Goal: Information Seeking & Learning: Learn about a topic

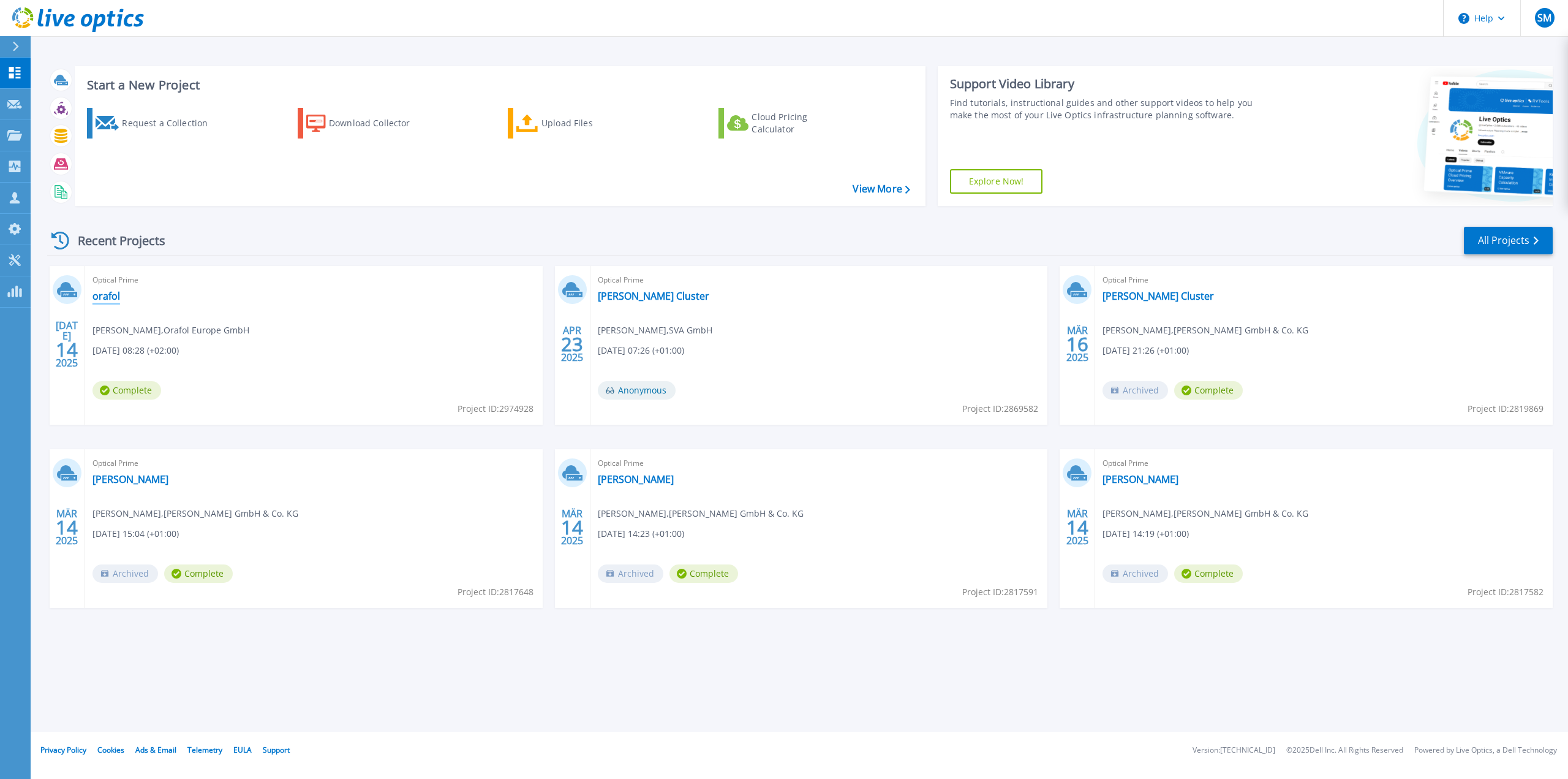
click at [97, 294] on link "orafol" at bounding box center [106, 296] width 28 height 13
click at [114, 298] on link "orafol" at bounding box center [106, 296] width 28 height 13
click at [107, 298] on link "orafol" at bounding box center [106, 296] width 28 height 13
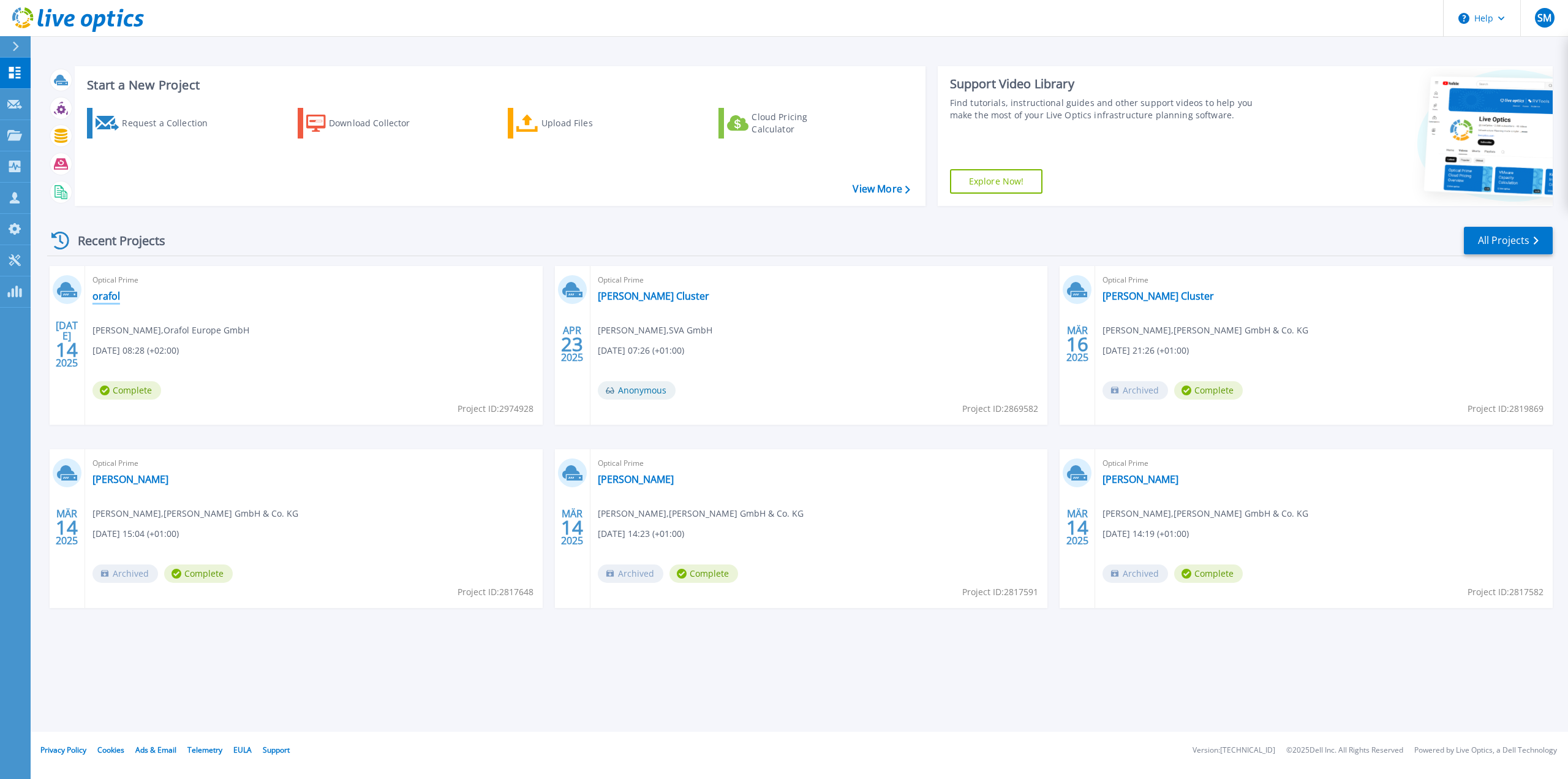
click at [107, 298] on link "orafol" at bounding box center [106, 296] width 28 height 13
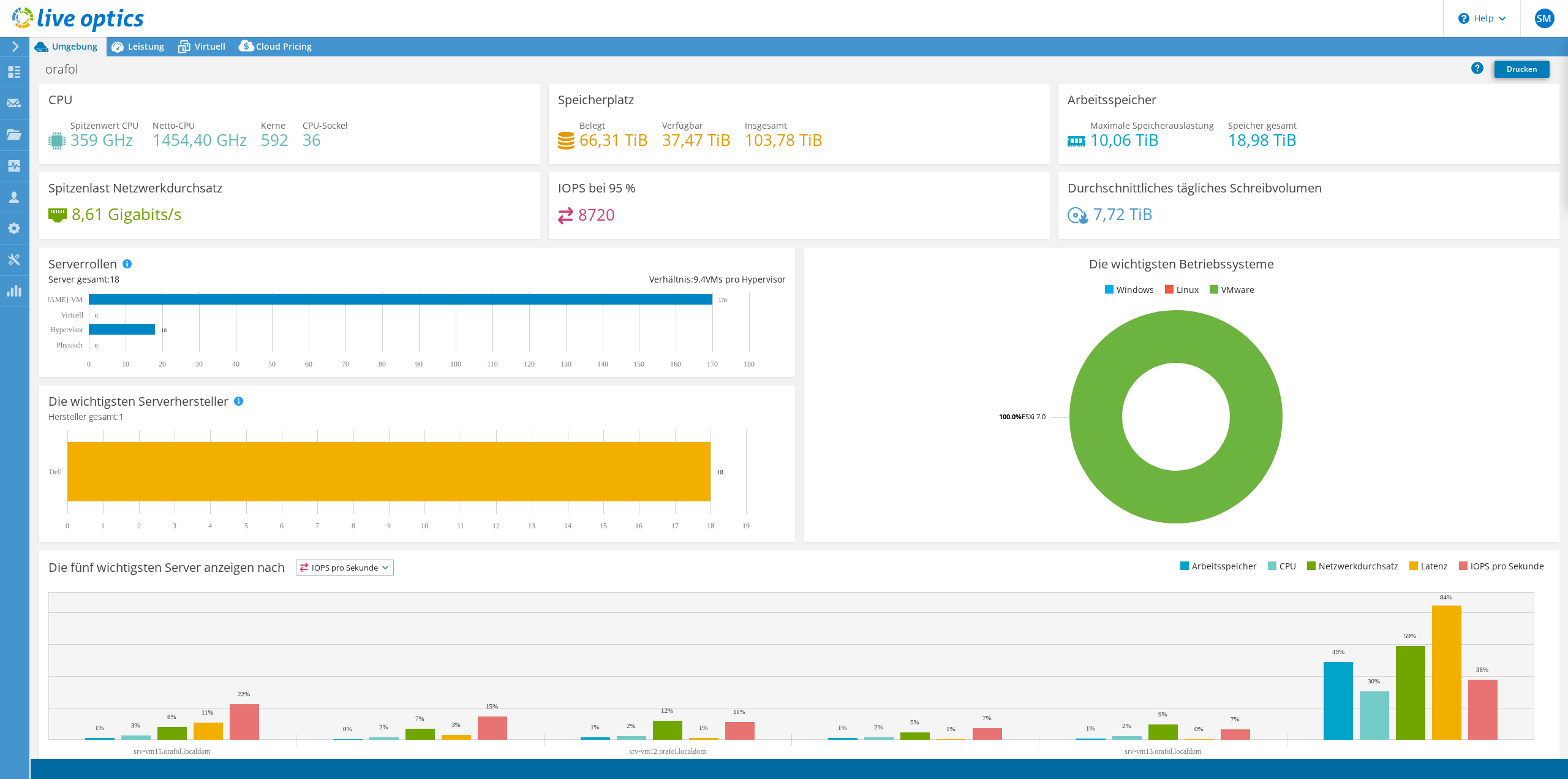
select select "USD"
click at [134, 49] on span "Leistung" at bounding box center [146, 46] width 36 height 12
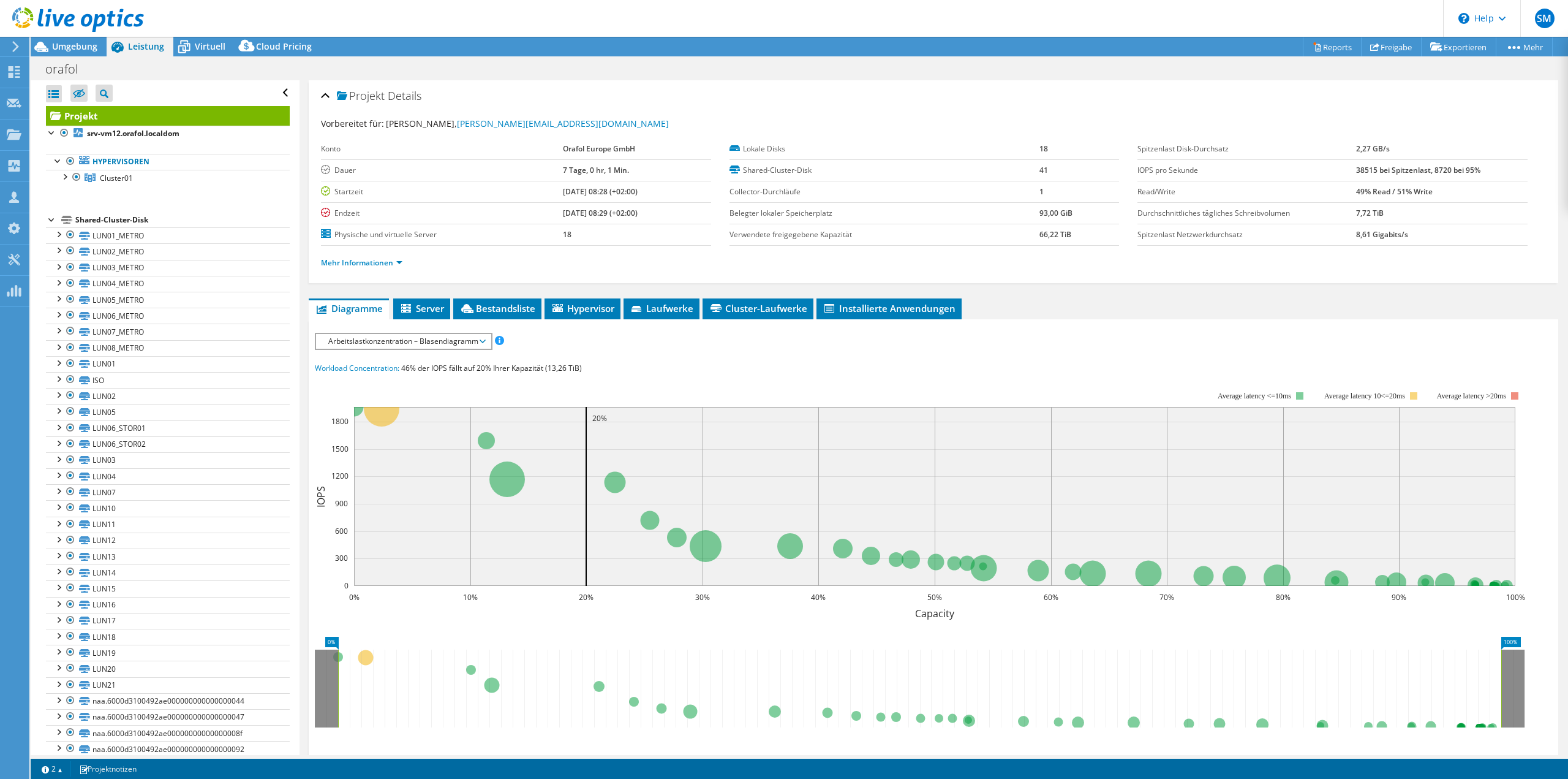
click at [434, 338] on span "Arbeitslastkonzentration – Blasendiagramm" at bounding box center [404, 341] width 162 height 14
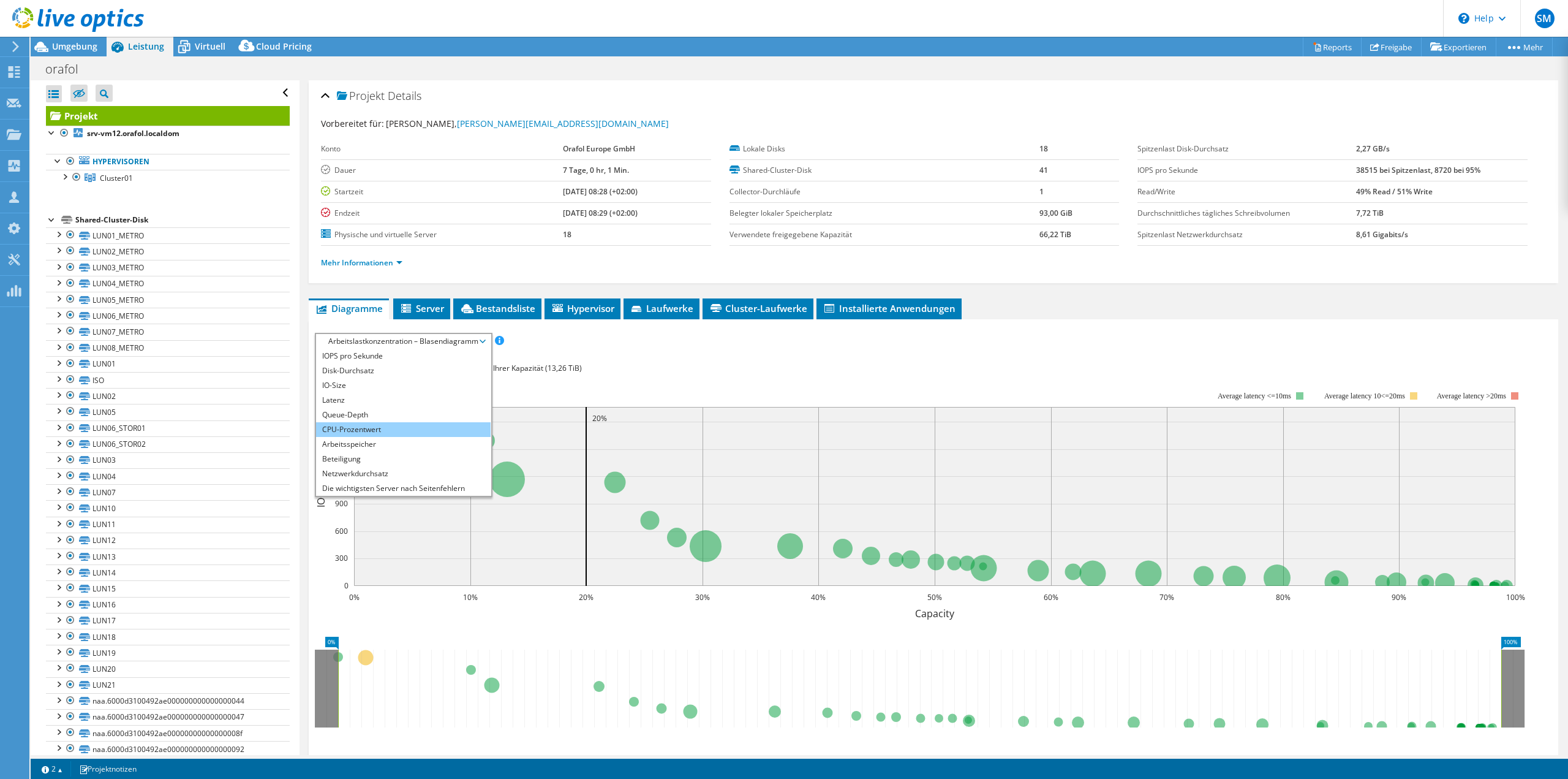
click at [385, 426] on li "CPU-Prozentwert" at bounding box center [403, 430] width 174 height 14
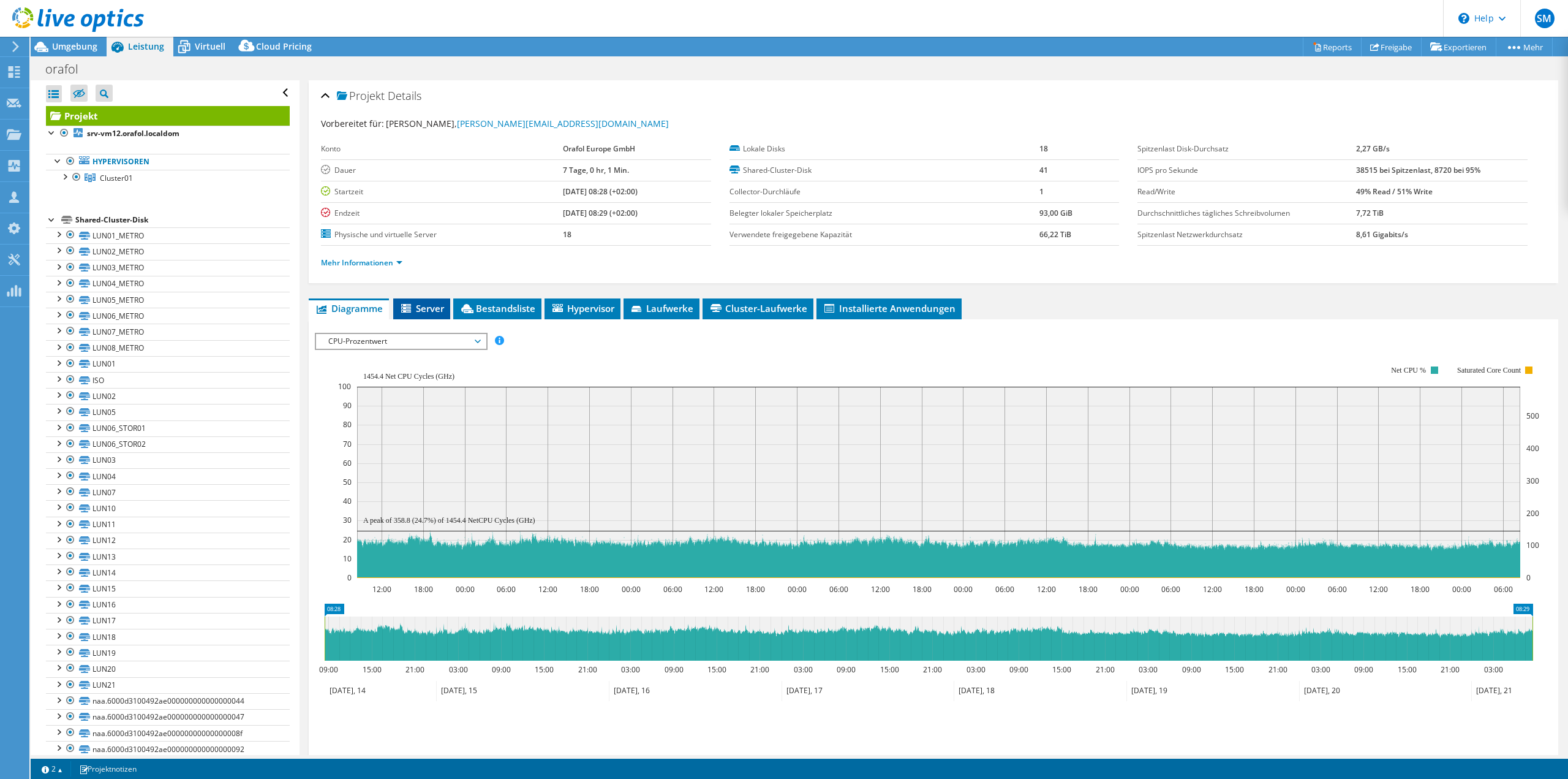
click at [422, 314] on li "Server" at bounding box center [422, 308] width 57 height 21
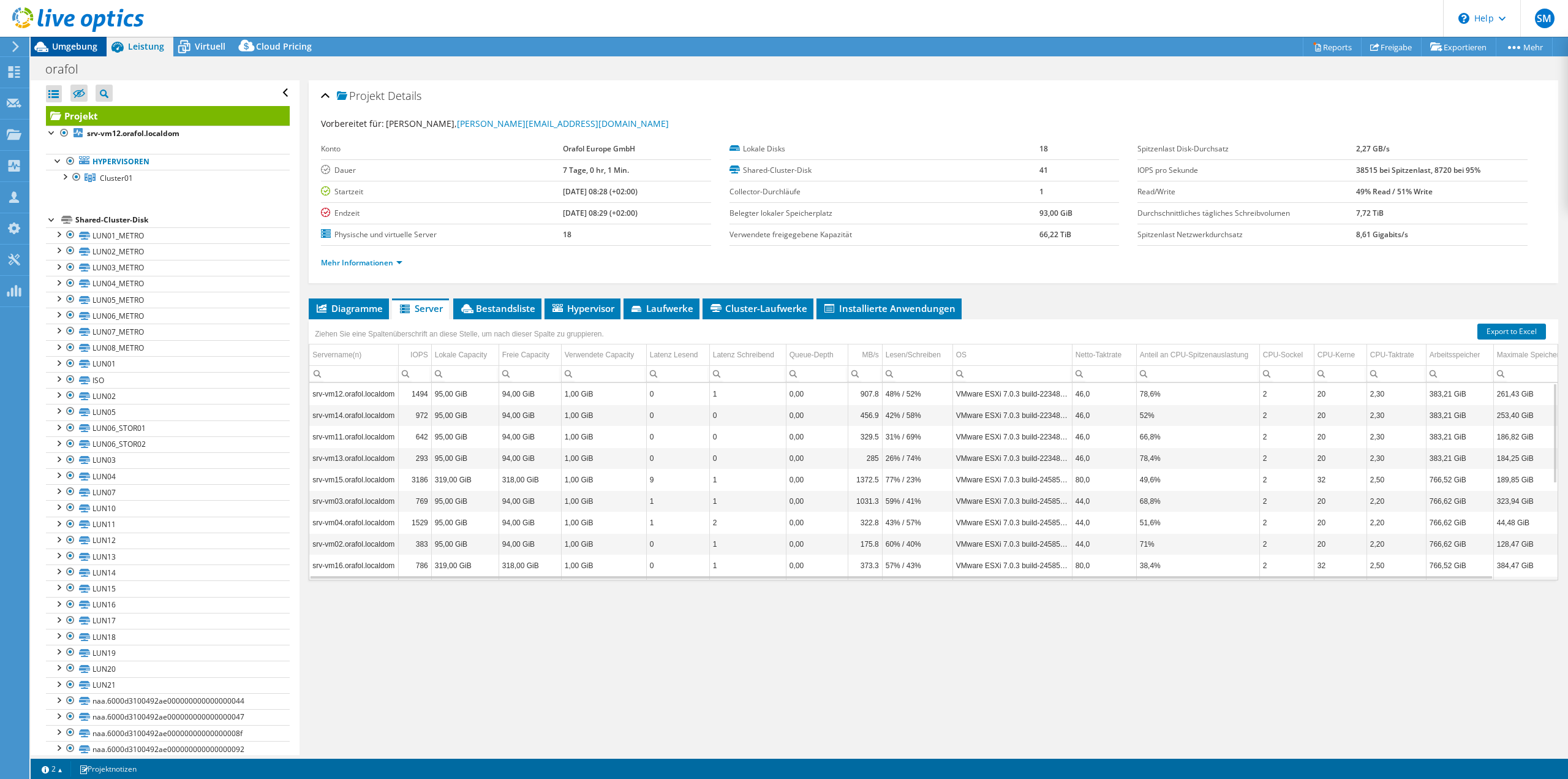
click at [88, 49] on span "Umgebung" at bounding box center [75, 46] width 45 height 12
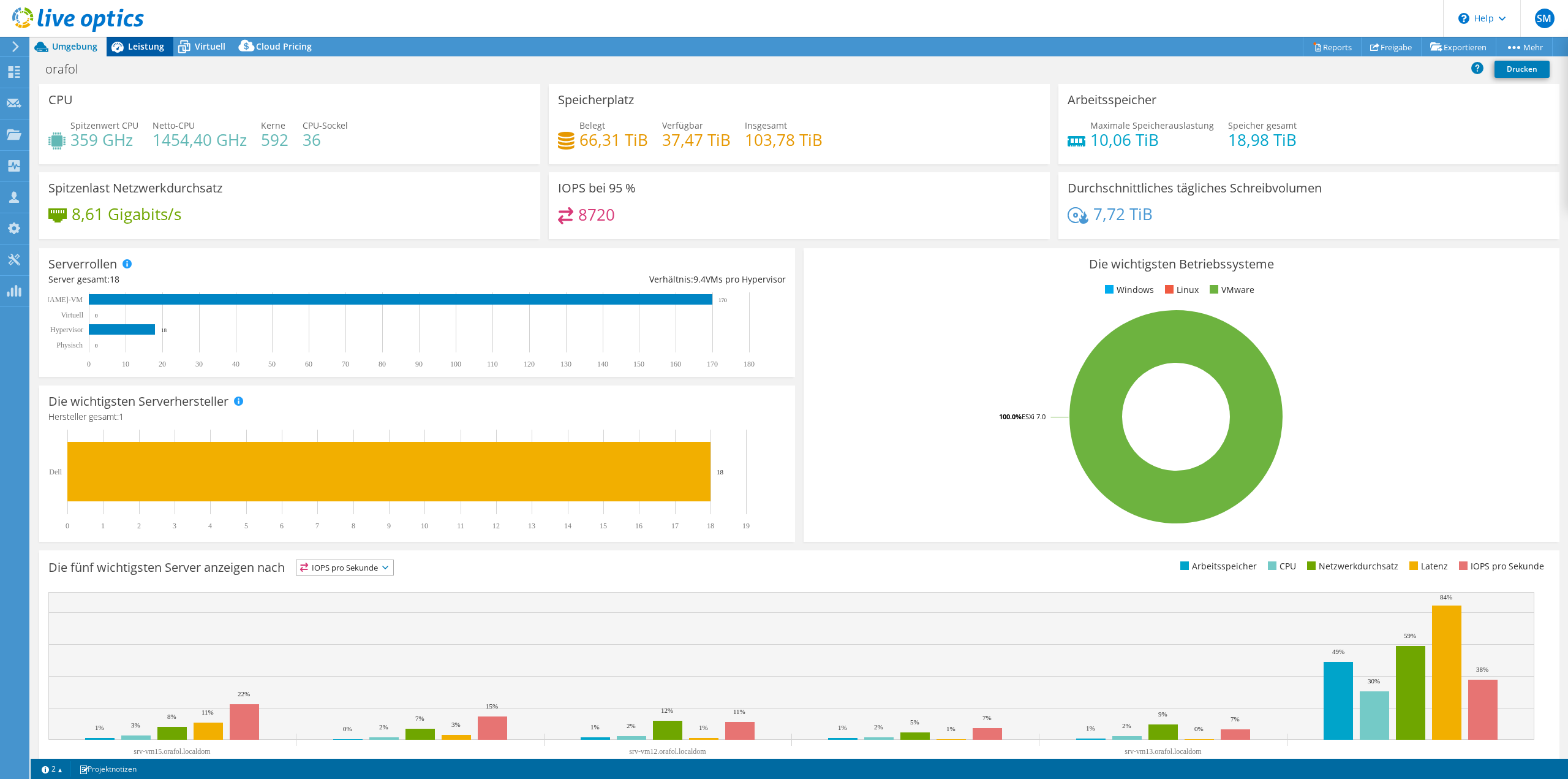
click at [125, 46] on icon at bounding box center [117, 47] width 22 height 22
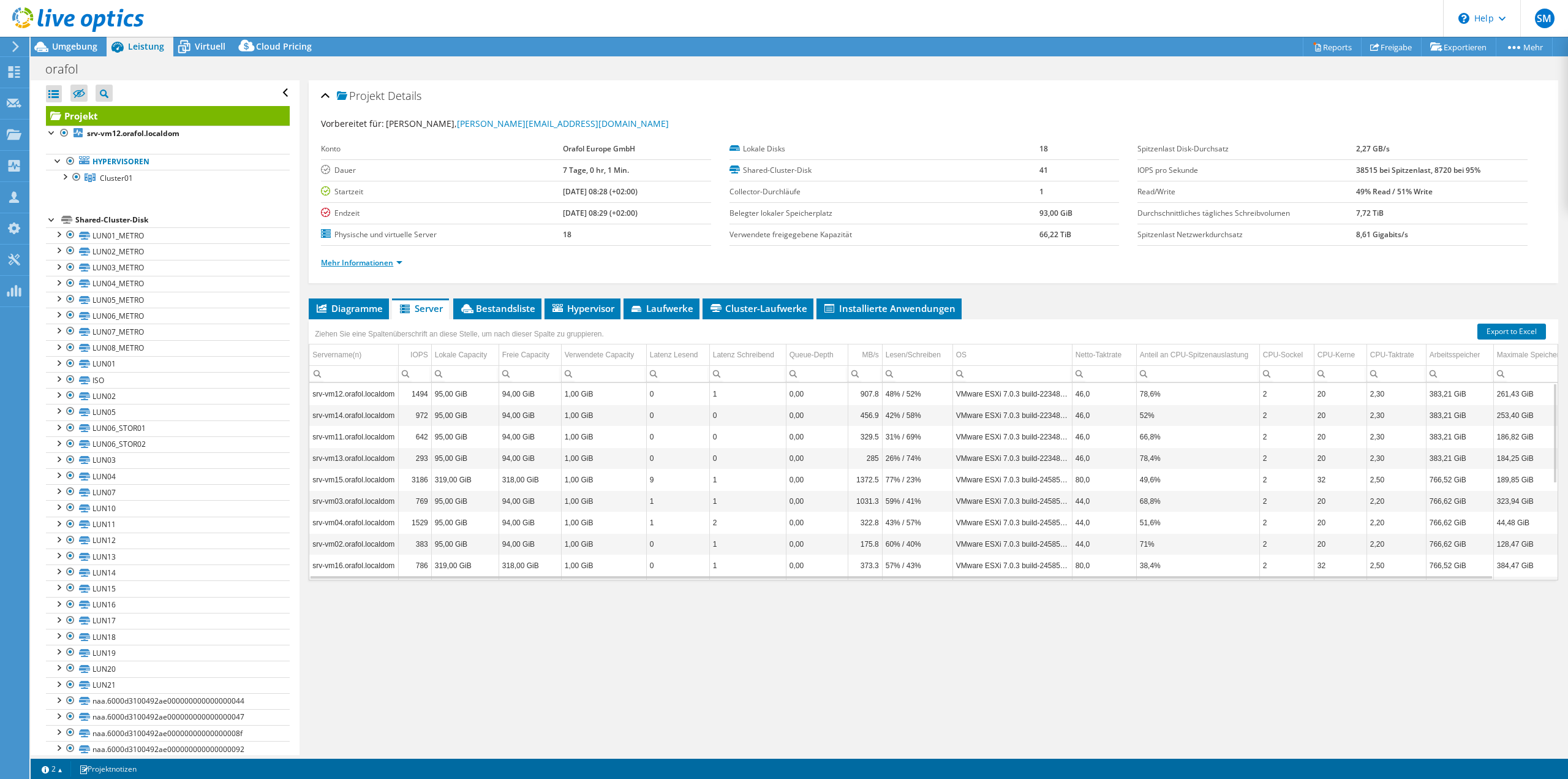
click at [371, 263] on link "Mehr Informationen" at bounding box center [362, 263] width 81 height 11
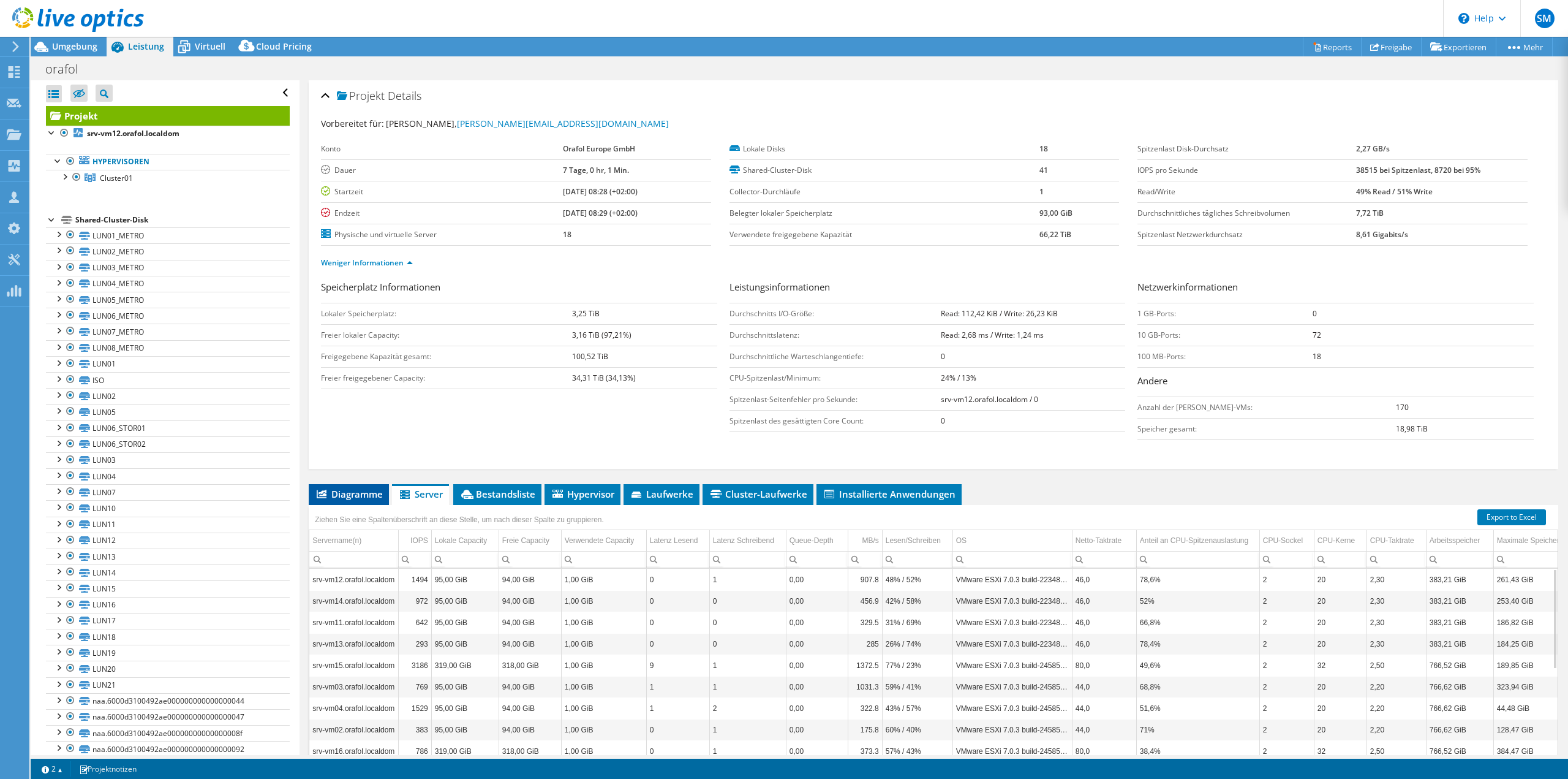
click at [340, 487] on span "Diagramme" at bounding box center [348, 494] width 68 height 13
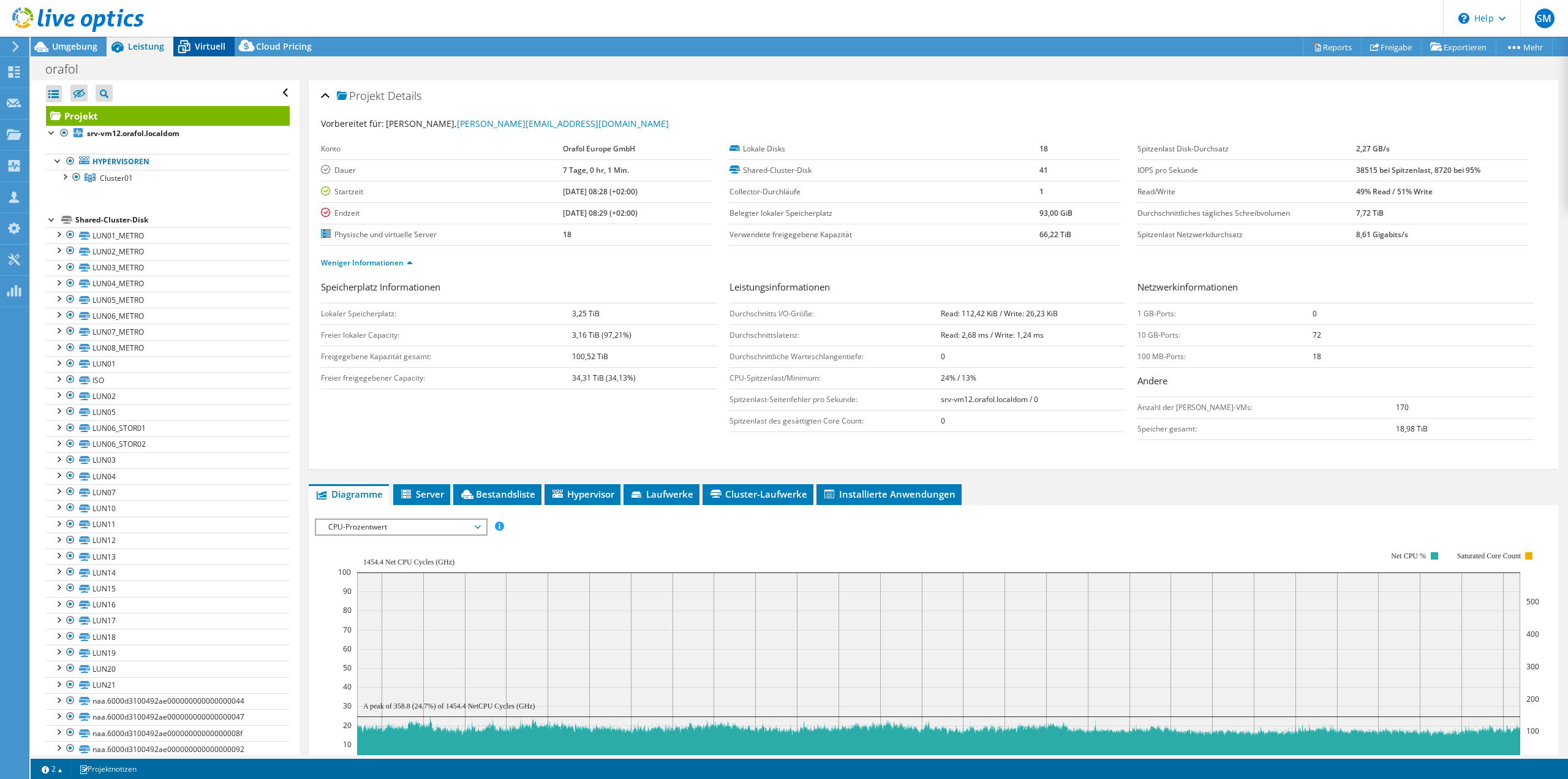
click at [217, 47] on span "Virtuell" at bounding box center [210, 46] width 31 height 12
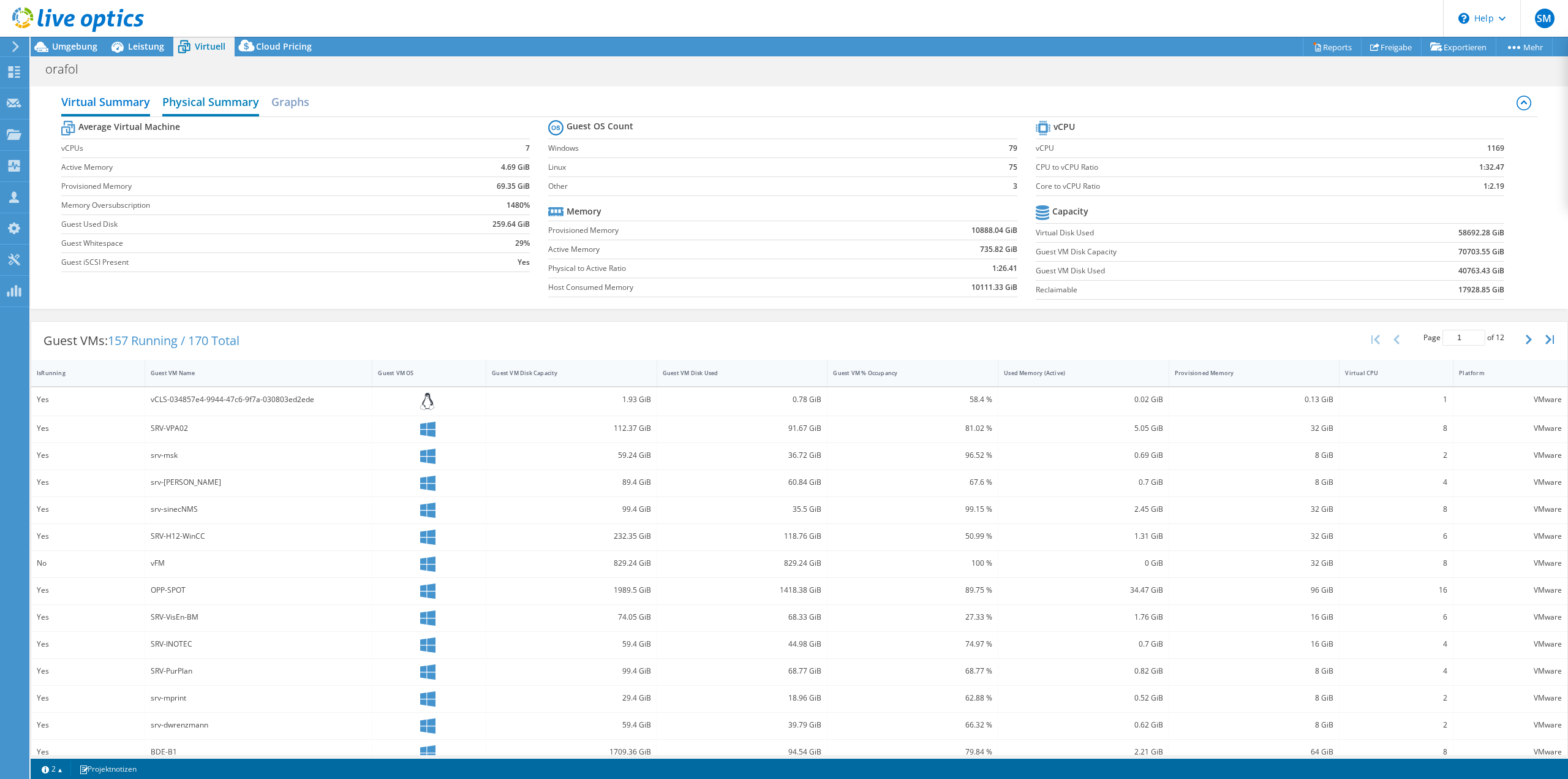
click at [184, 97] on h2 "Physical Summary" at bounding box center [210, 103] width 97 height 27
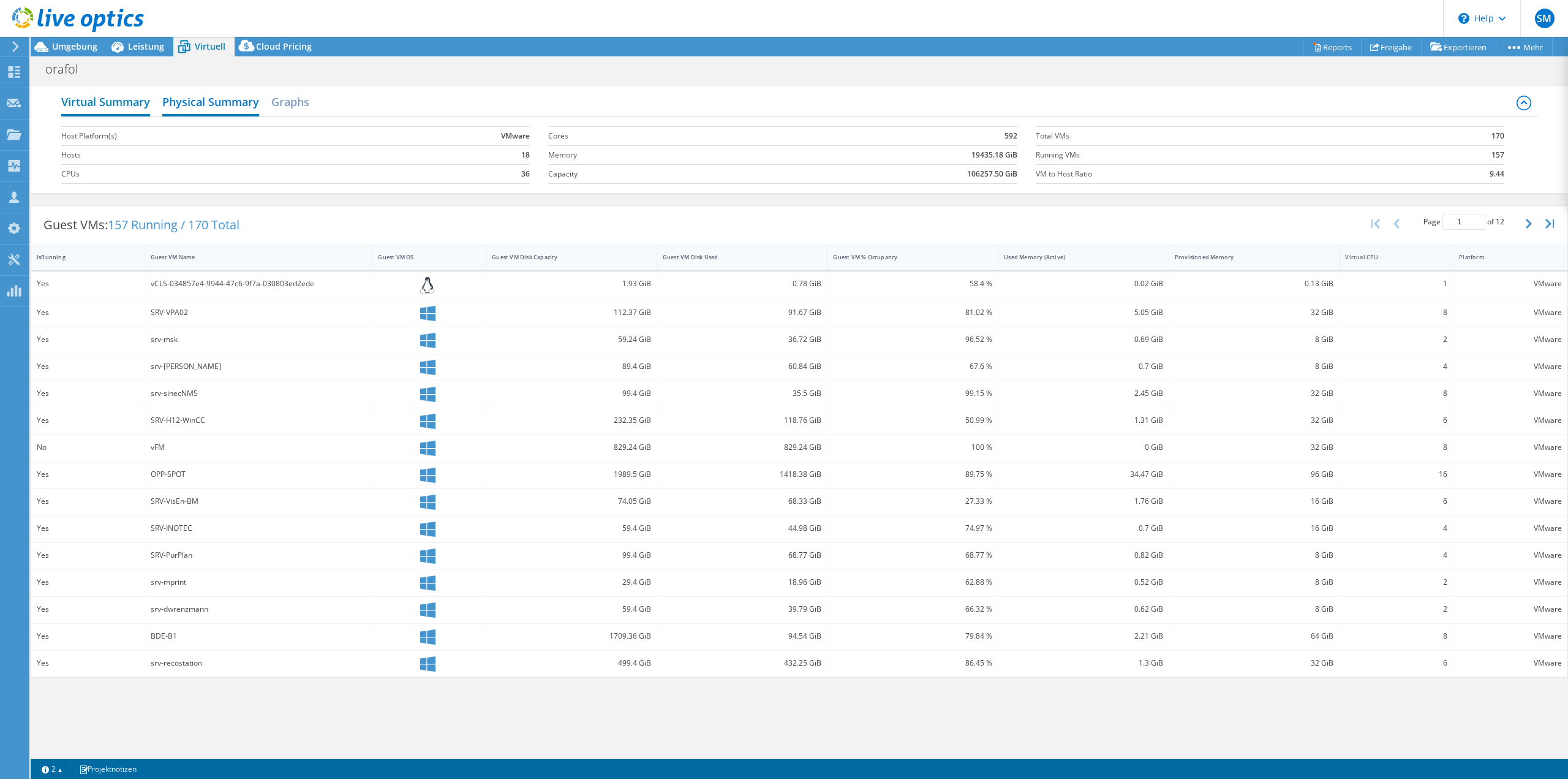
click at [97, 97] on h2 "Virtual Summary" at bounding box center [106, 103] width 88 height 27
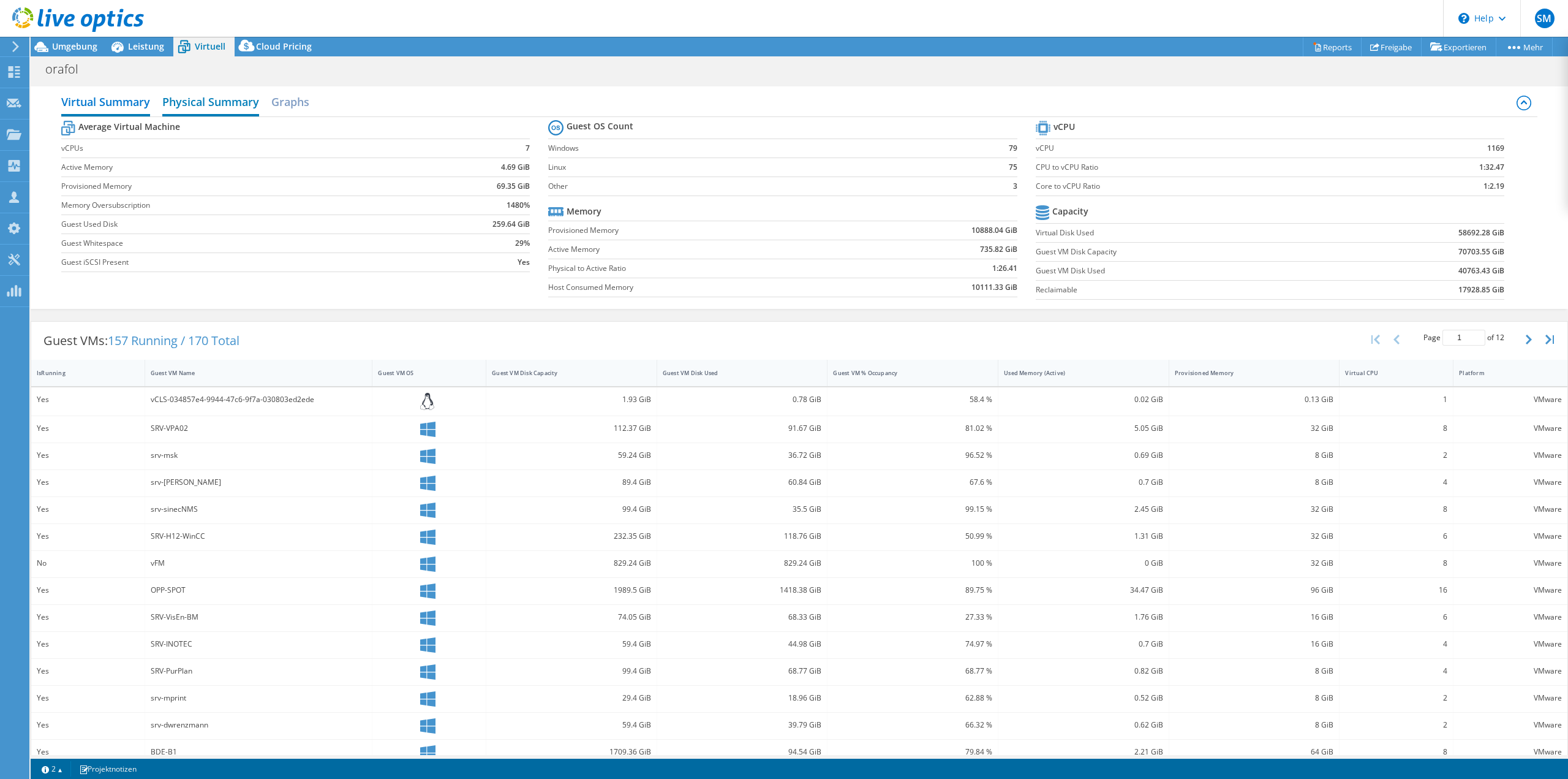
click at [182, 100] on h2 "Physical Summary" at bounding box center [210, 103] width 97 height 27
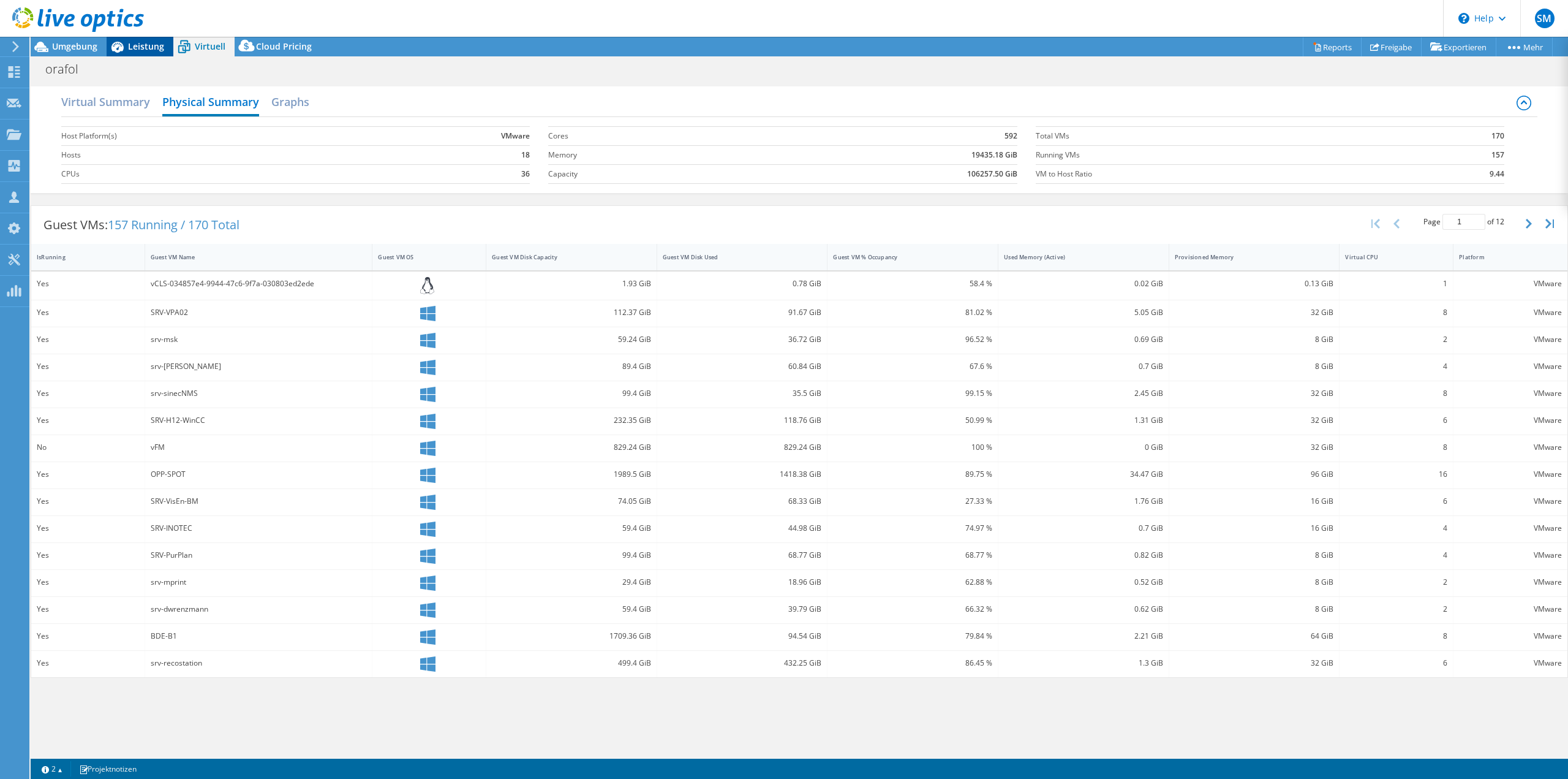
click at [149, 40] on div "Leistung" at bounding box center [140, 47] width 67 height 20
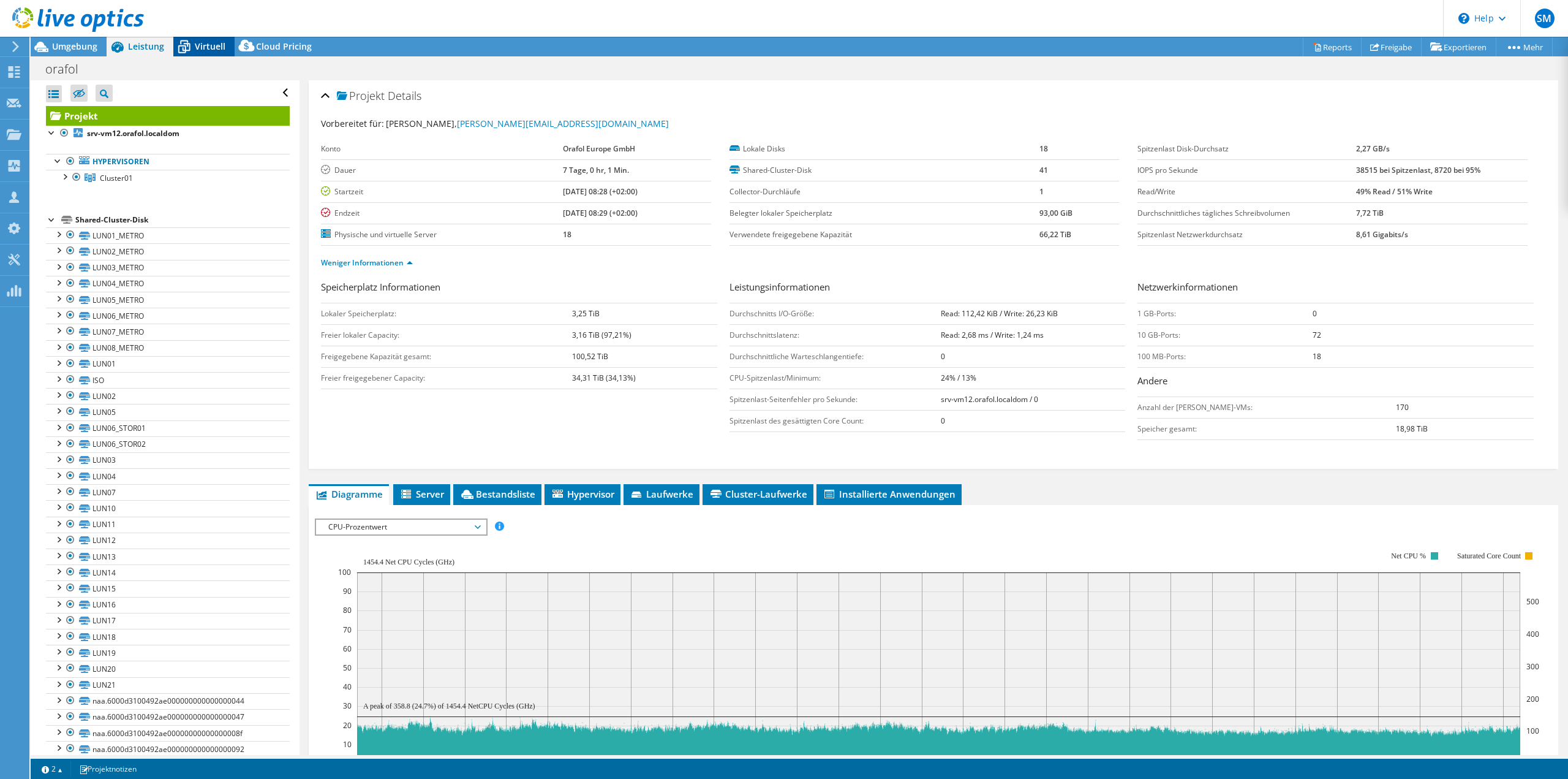
click at [202, 45] on span "Virtuell" at bounding box center [210, 46] width 31 height 12
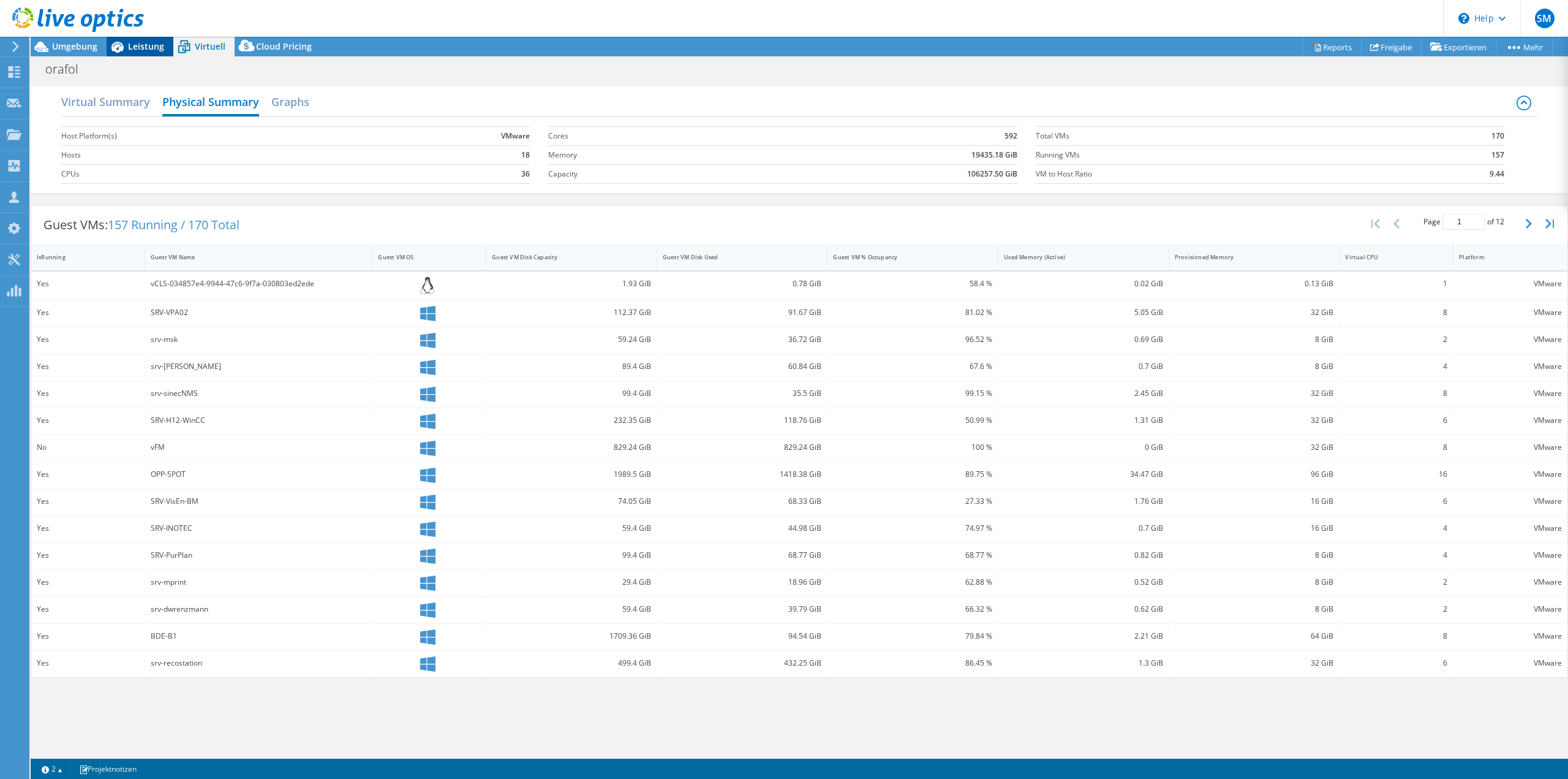
click at [134, 45] on span "Leistung" at bounding box center [146, 46] width 36 height 12
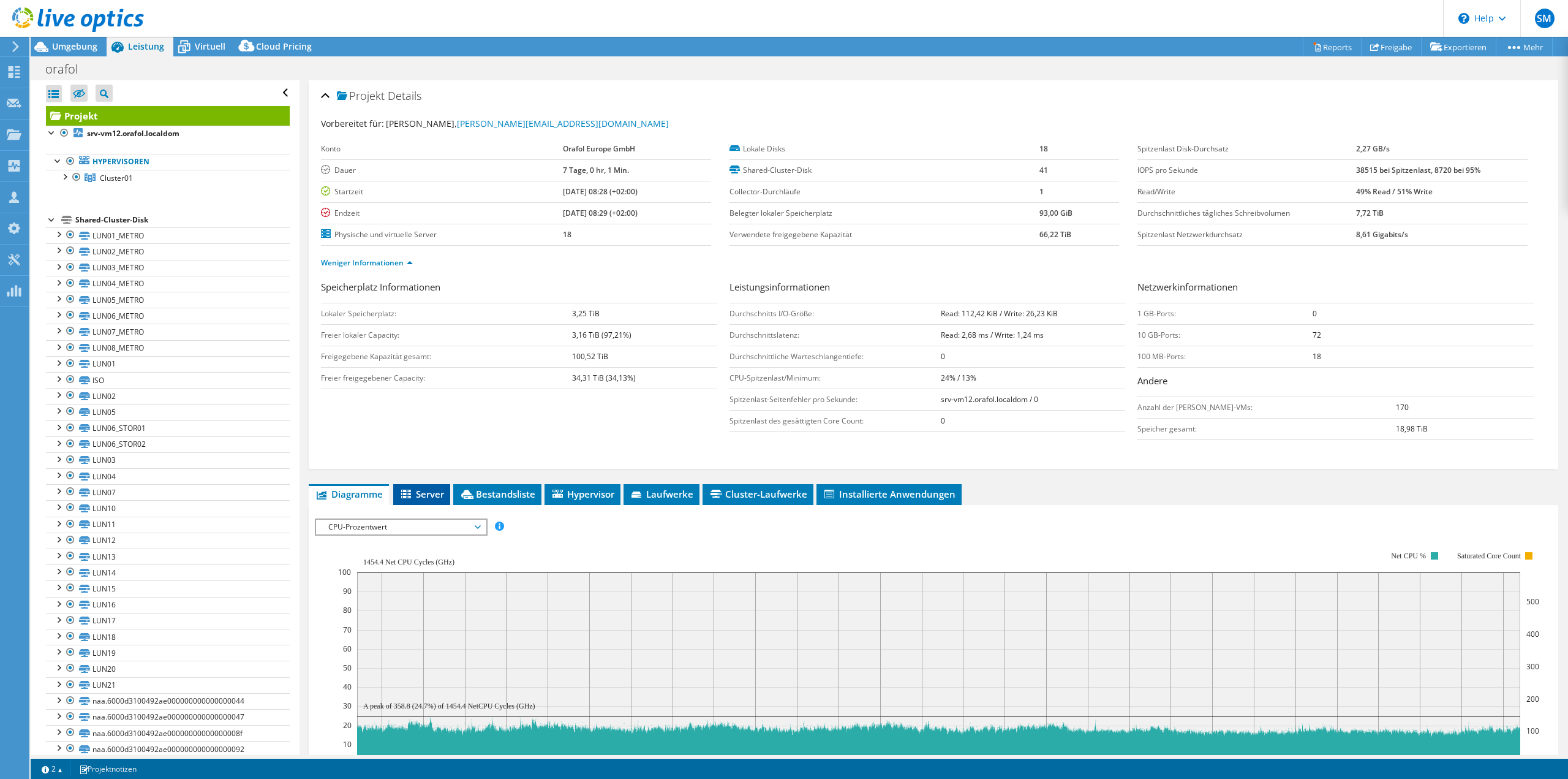
click at [422, 487] on span "Server" at bounding box center [422, 494] width 45 height 13
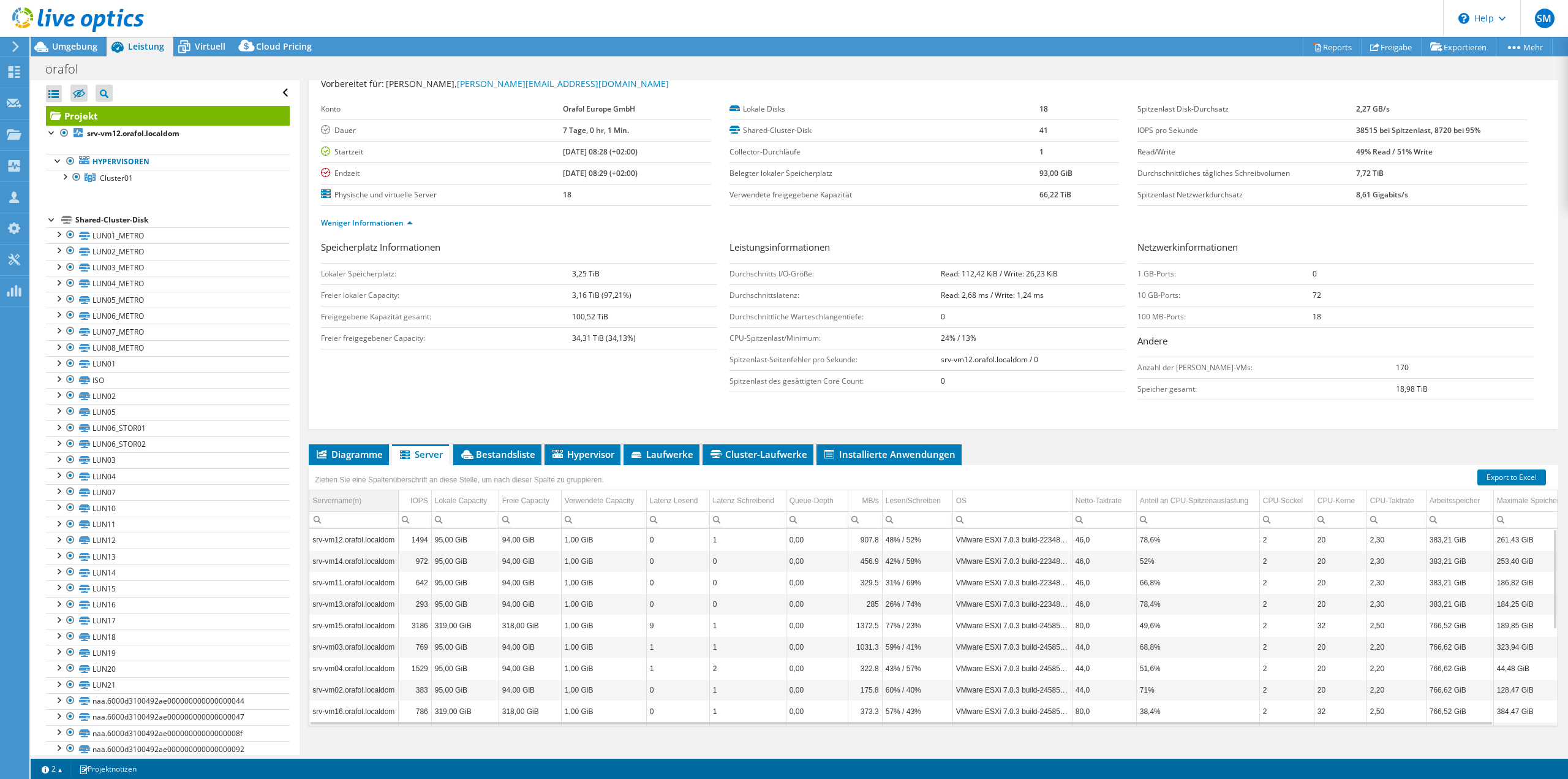
scroll to position [53, 0]
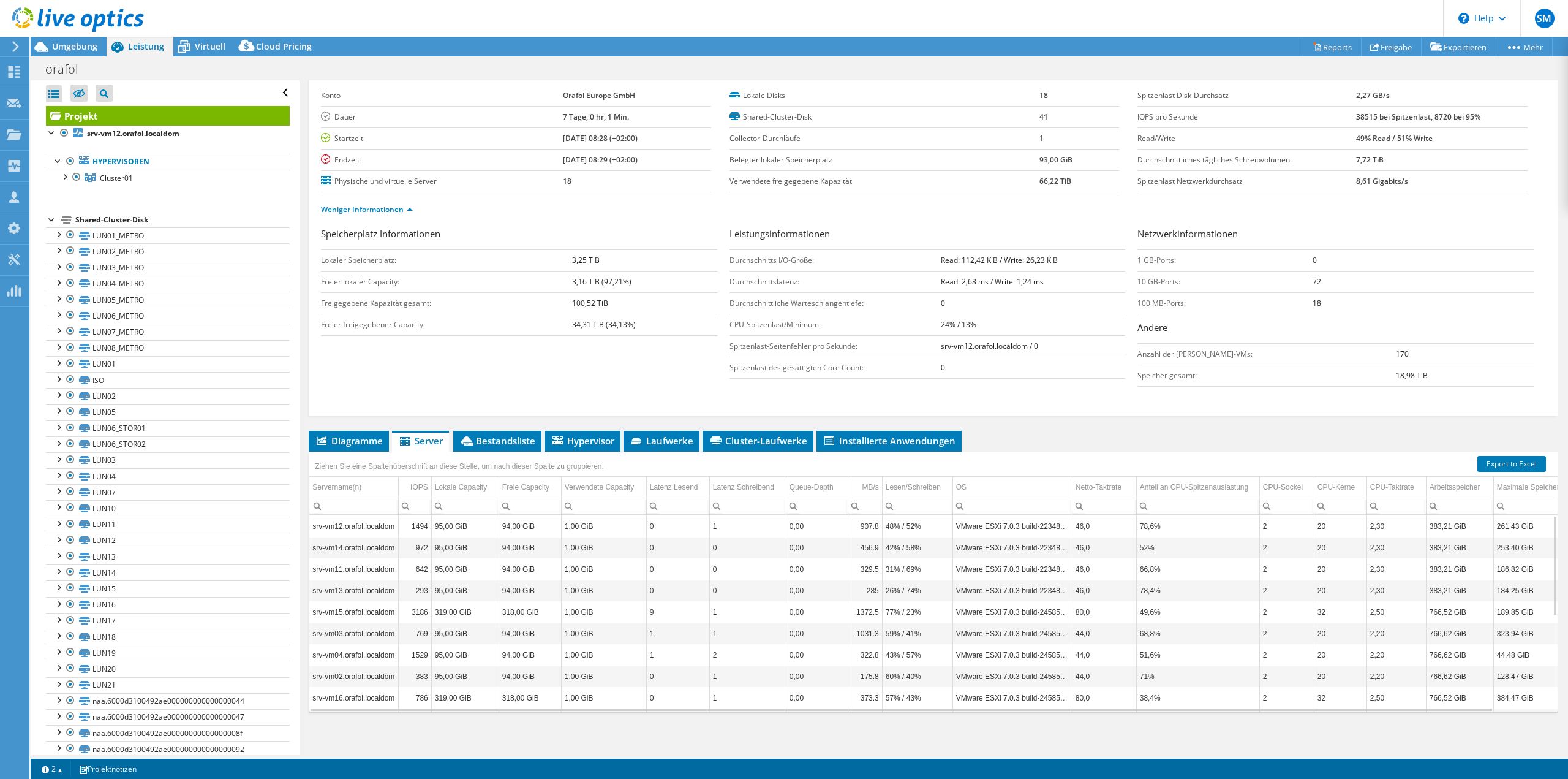
click at [371, 500] on input "Column Servername(n), Filter cell" at bounding box center [354, 506] width 88 height 16
